Goal: Information Seeking & Learning: Learn about a topic

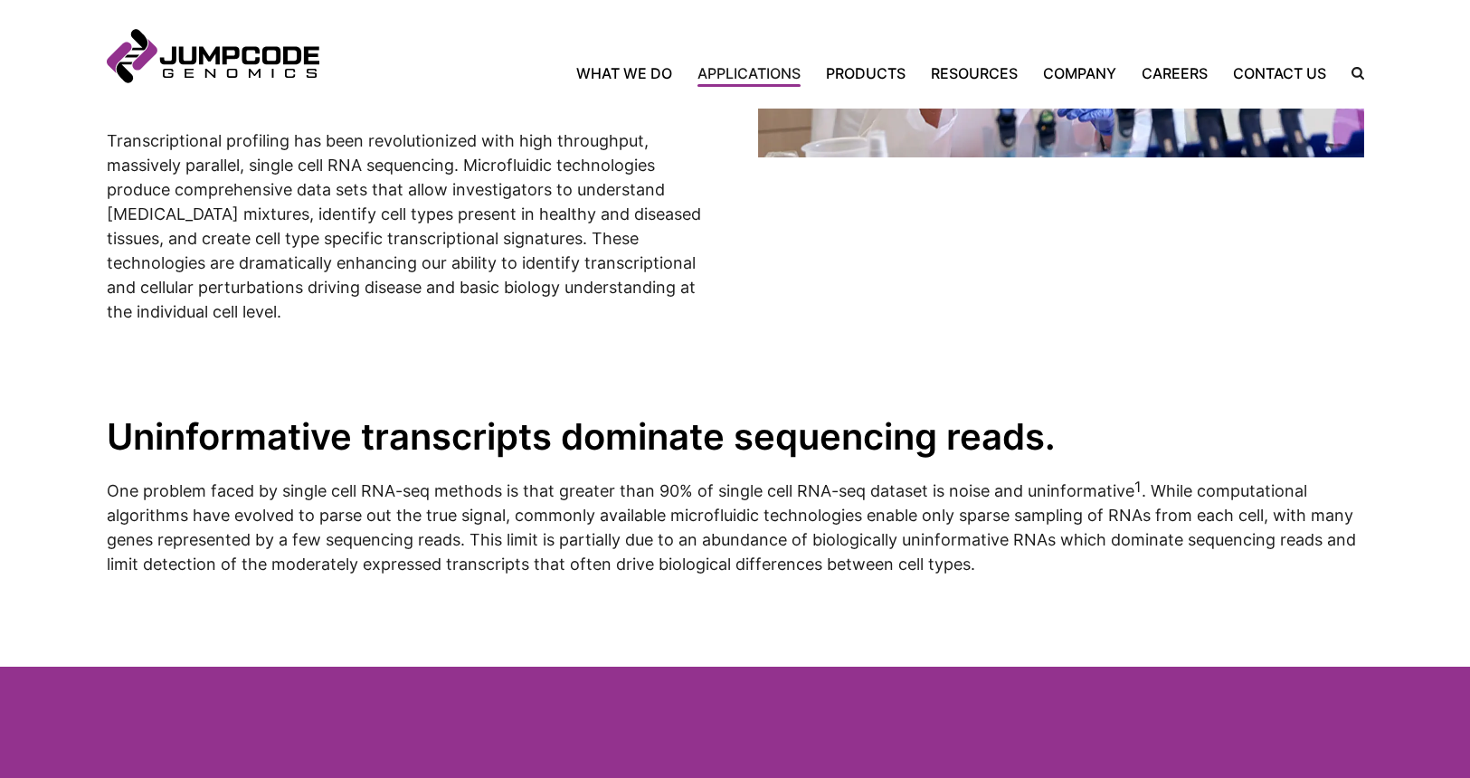
scroll to position [1563, 0]
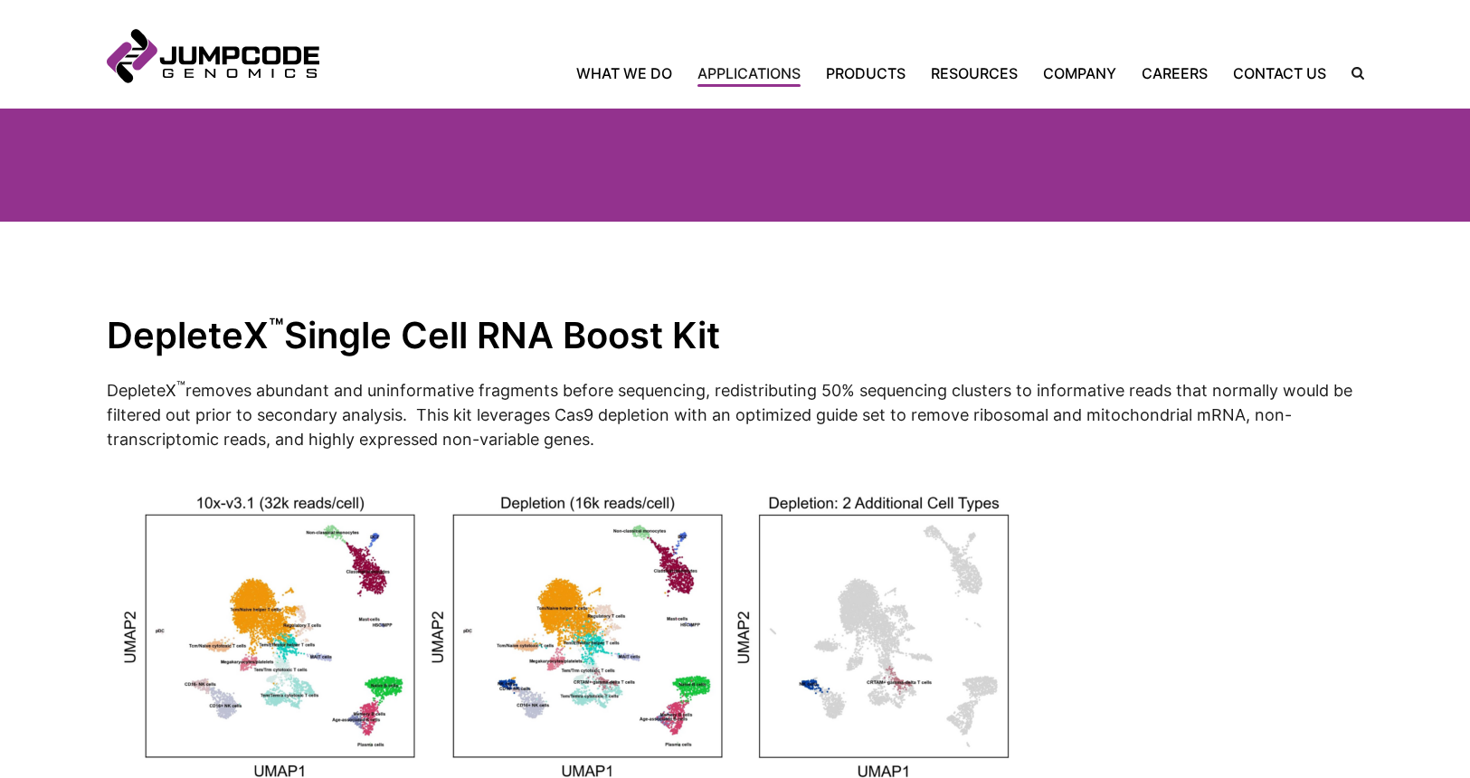
drag, startPoint x: 625, startPoint y: 434, endPoint x: 420, endPoint y: 411, distance: 206.5
click at [420, 411] on p "DepleteX ™ removes abundant and uninformative fragments before sequencing, redi…" at bounding box center [735, 414] width 1257 height 74
copy p "This kit leverages Cas9 depletion with an optimized guide set to remove ribosom…"
click at [701, 350] on h2 "DepleteX ™ Single Cell RNA Boost Kit" at bounding box center [735, 335] width 1257 height 46
drag, startPoint x: 556, startPoint y: 408, endPoint x: 594, endPoint y: 411, distance: 38.1
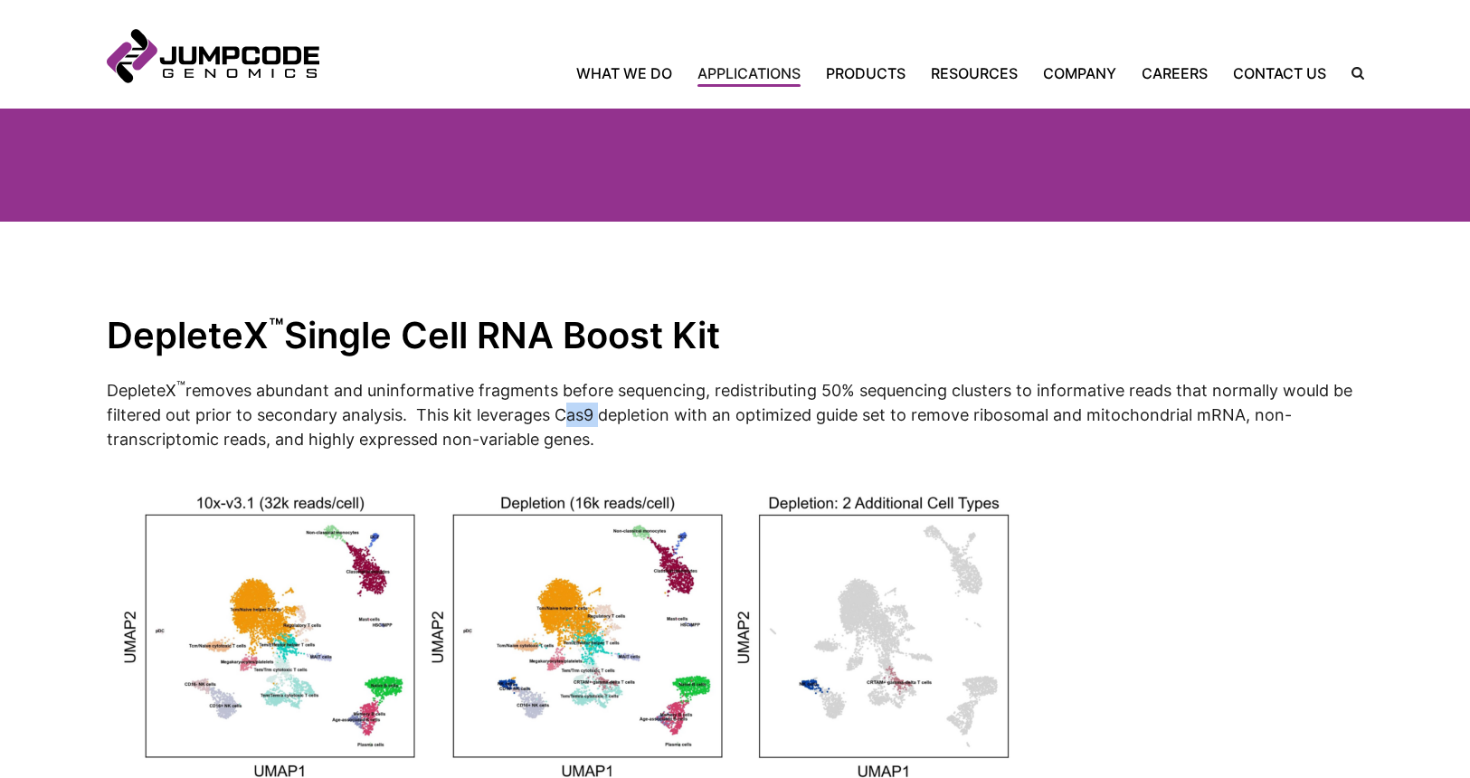
click at [594, 411] on p "DepleteX ™ removes abundant and uninformative fragments before sequencing, redi…" at bounding box center [735, 414] width 1257 height 74
copy p "Cas9"
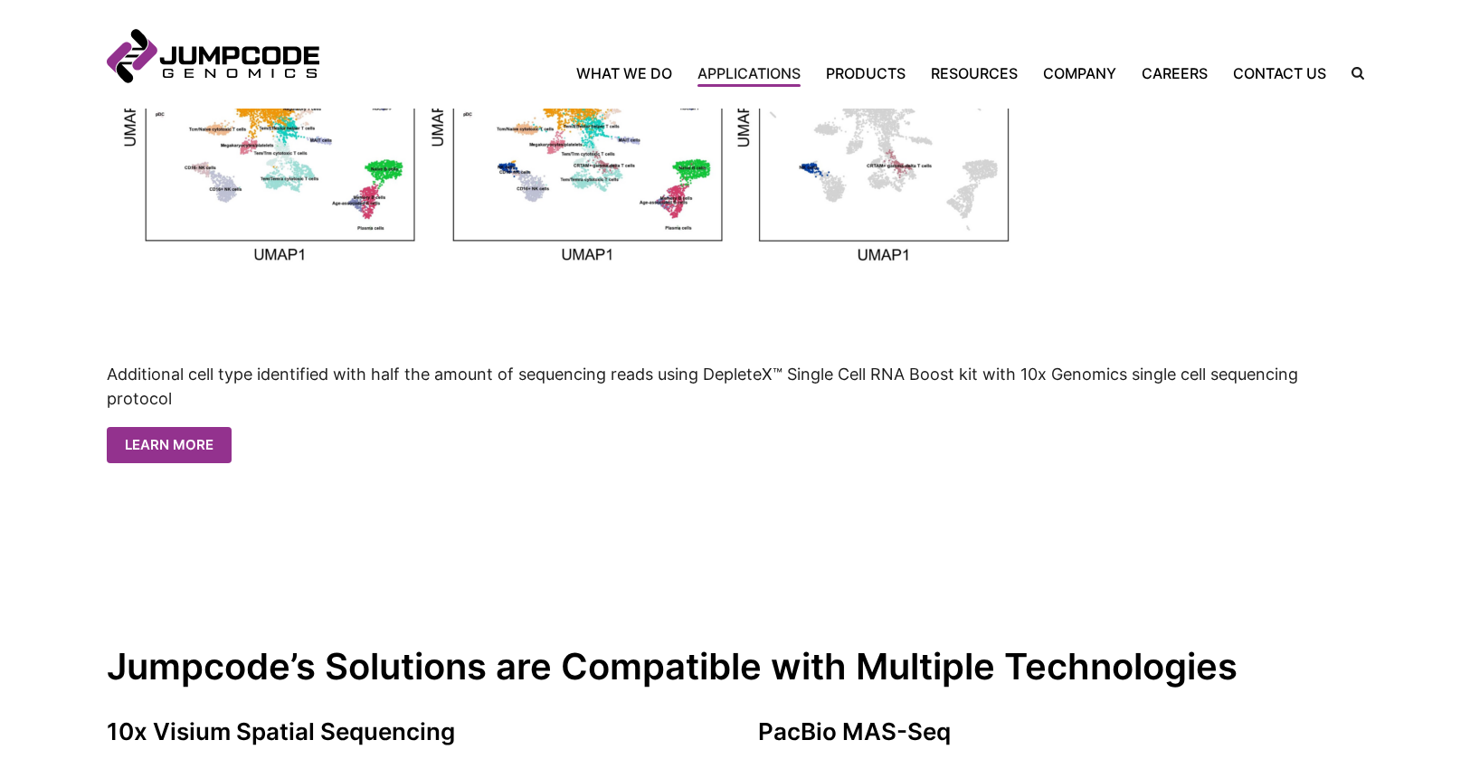
scroll to position [2108, 0]
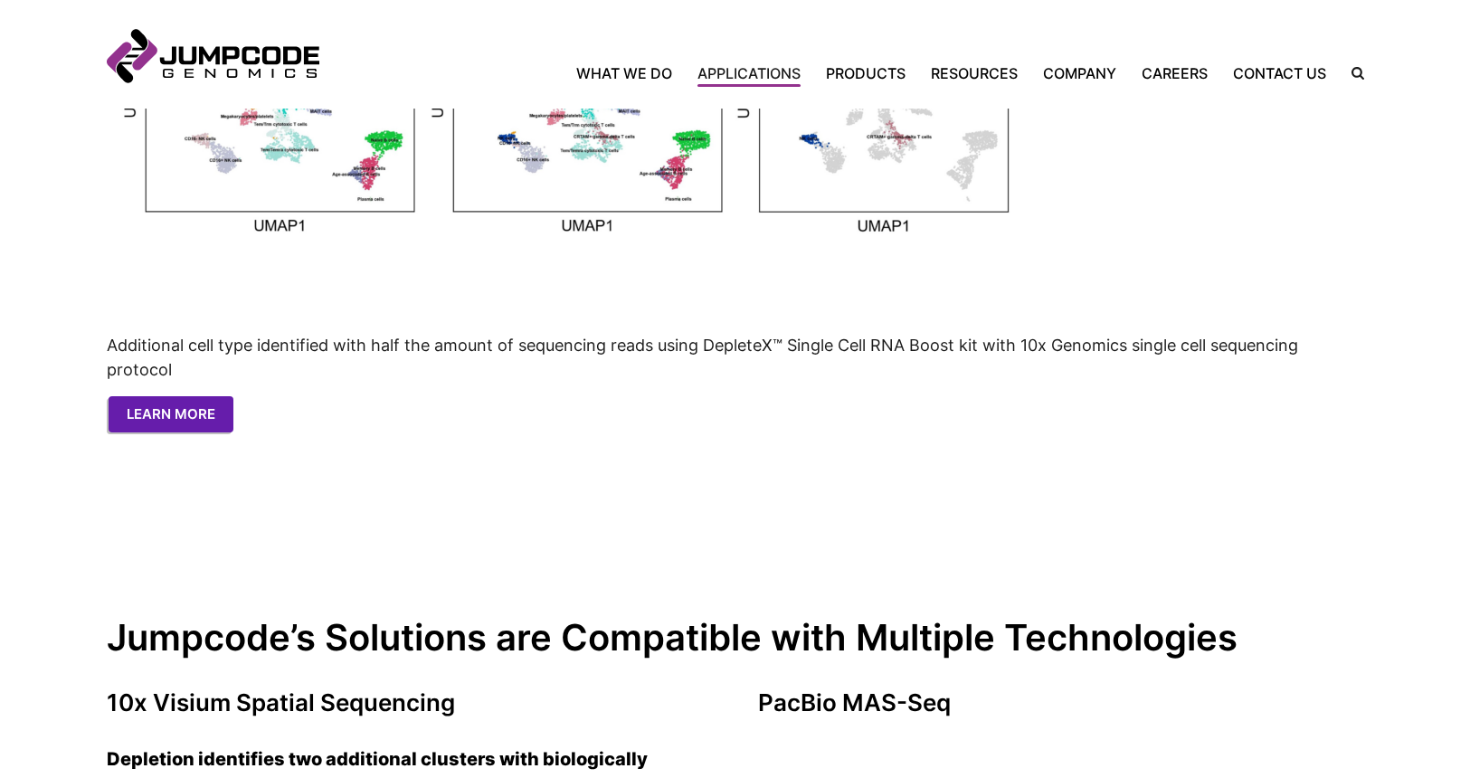
click at [153, 406] on link "Learn More" at bounding box center [171, 414] width 125 height 37
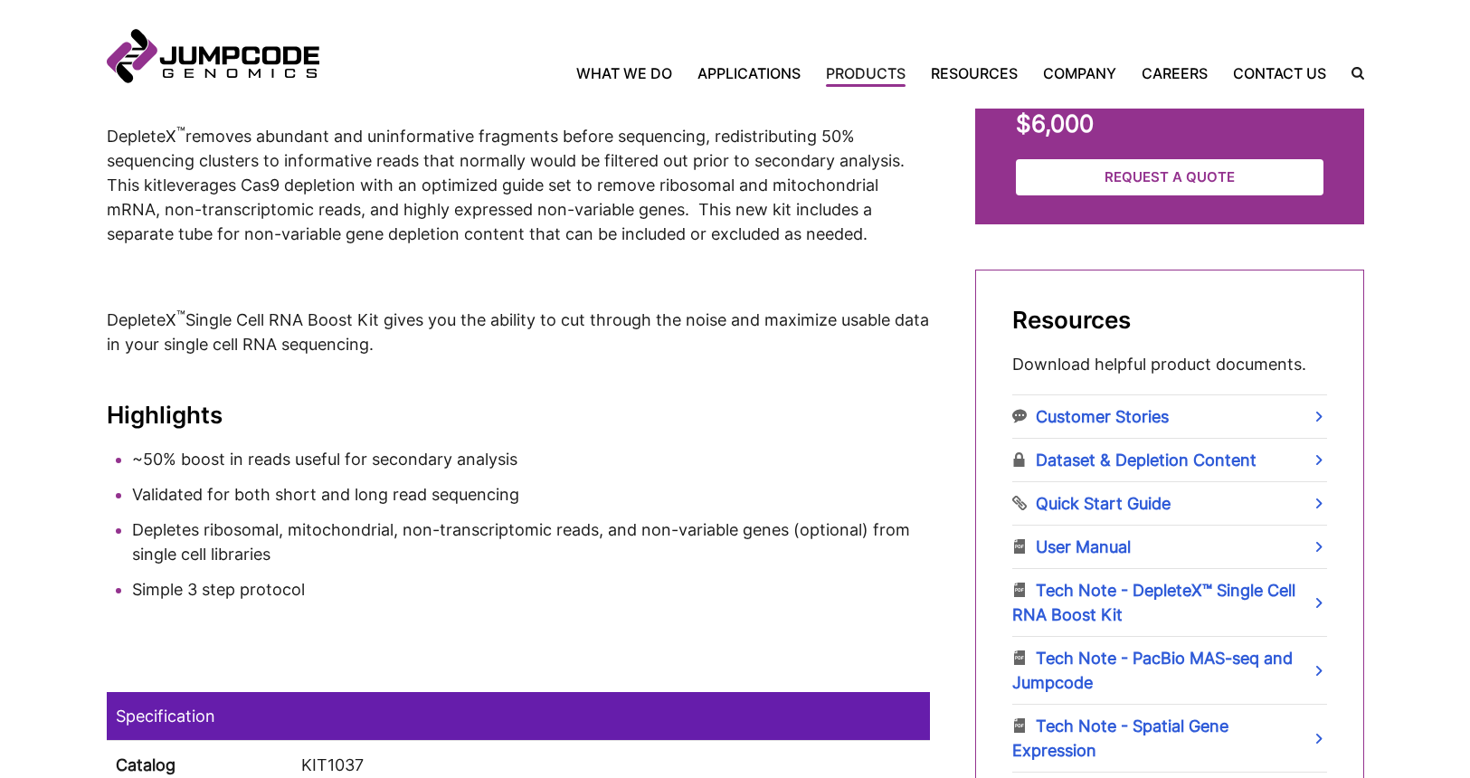
scroll to position [839, 0]
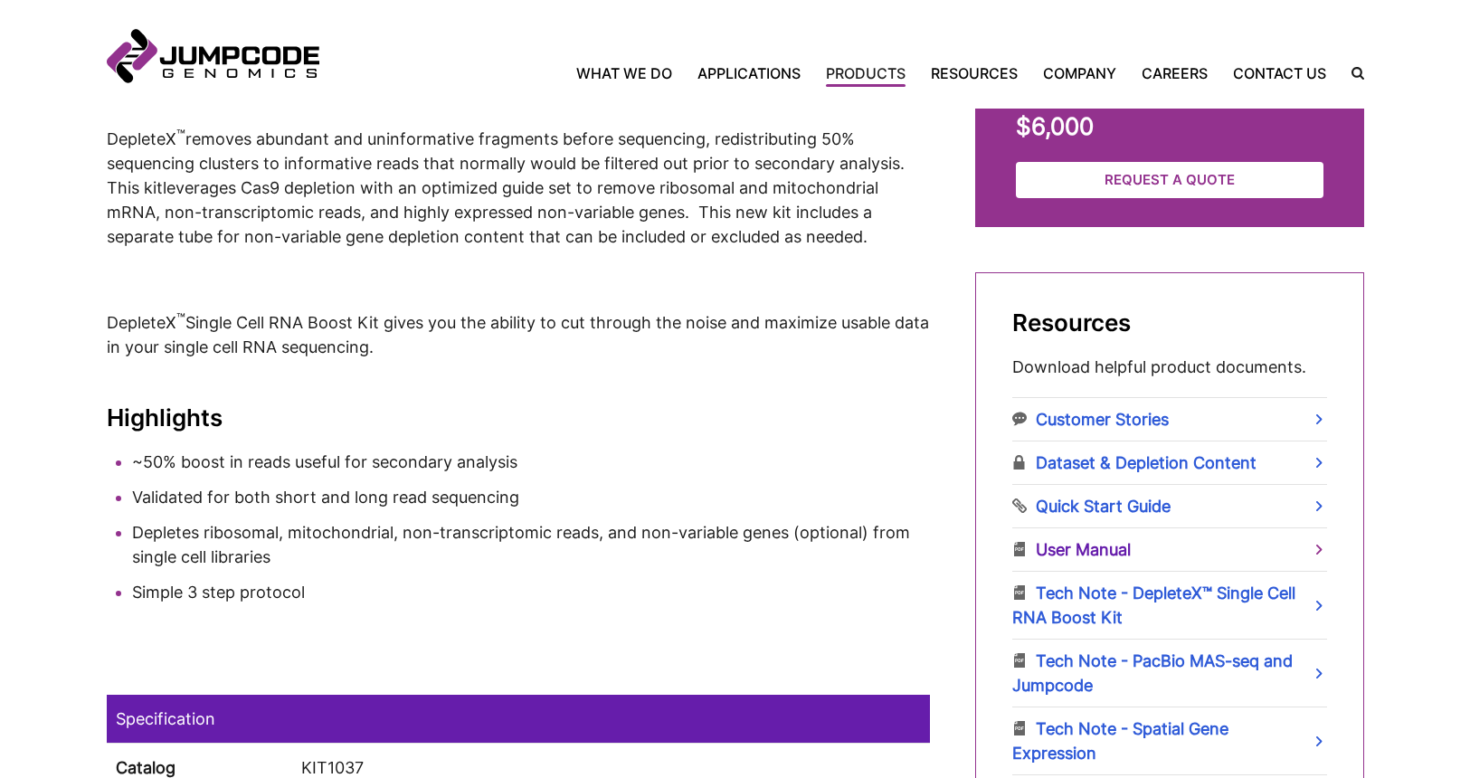
click at [1123, 556] on link "User Manual" at bounding box center [1169, 549] width 315 height 43
